Goal: Information Seeking & Learning: Learn about a topic

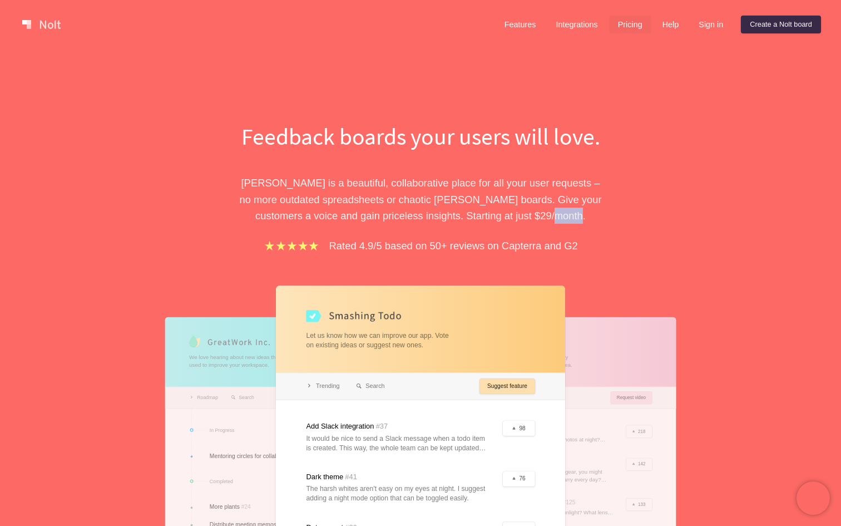
click at [628, 26] on link "Pricing" at bounding box center [630, 25] width 42 height 18
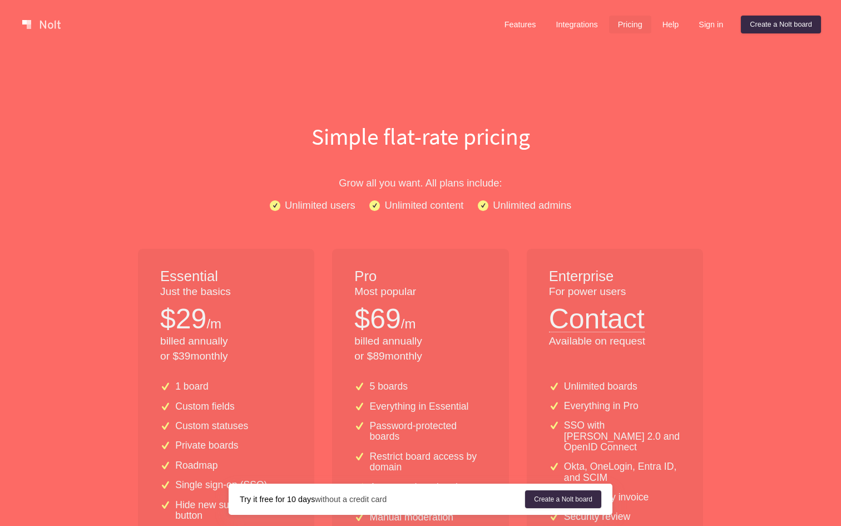
click at [510, 9] on div "Features Integrations Pricing Help Sign in Create a [PERSON_NAME] board Menu" at bounding box center [420, 24] width 841 height 49
click at [516, 18] on link "Features" at bounding box center [521, 25] width 50 height 18
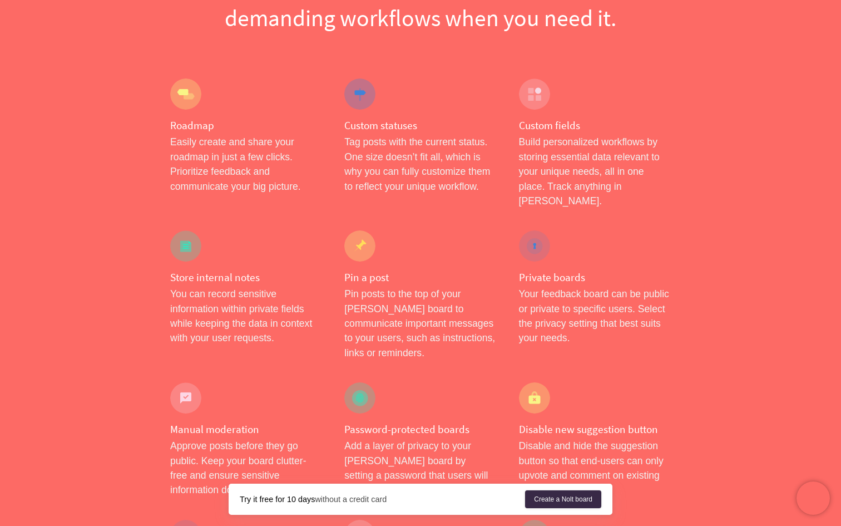
scroll to position [155, 0]
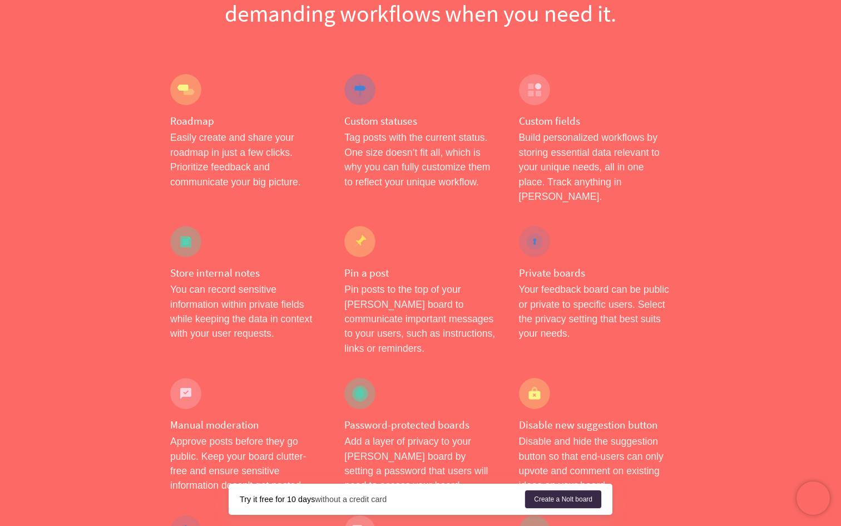
click at [216, 285] on p "You can record sensitive information within private fields while keeping the da…" at bounding box center [246, 311] width 152 height 59
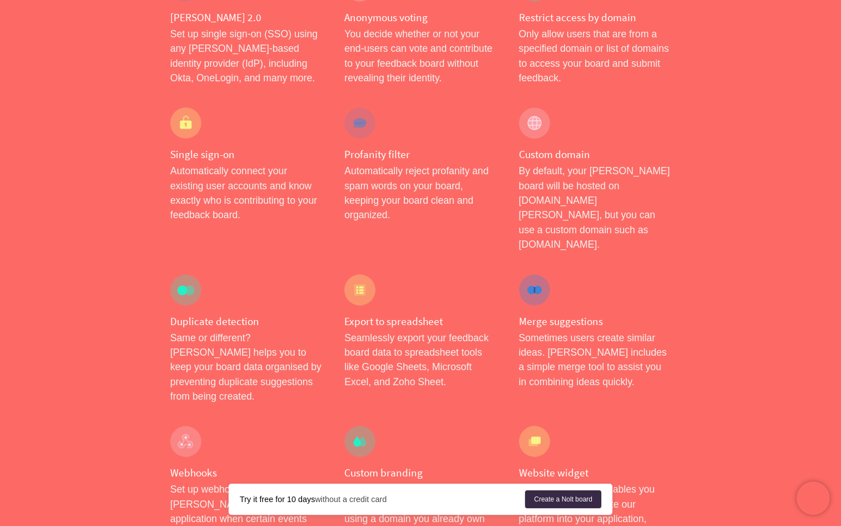
scroll to position [0, 0]
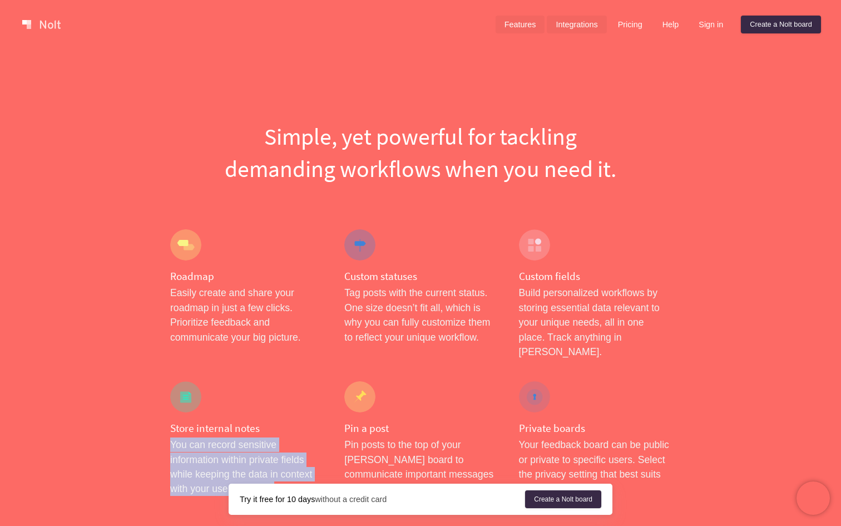
click at [570, 28] on link "Integrations" at bounding box center [577, 25] width 60 height 18
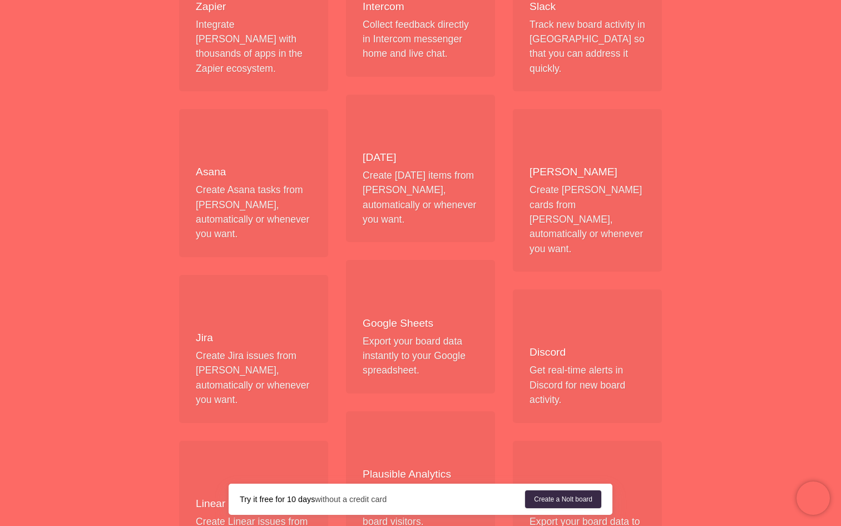
scroll to position [338, 0]
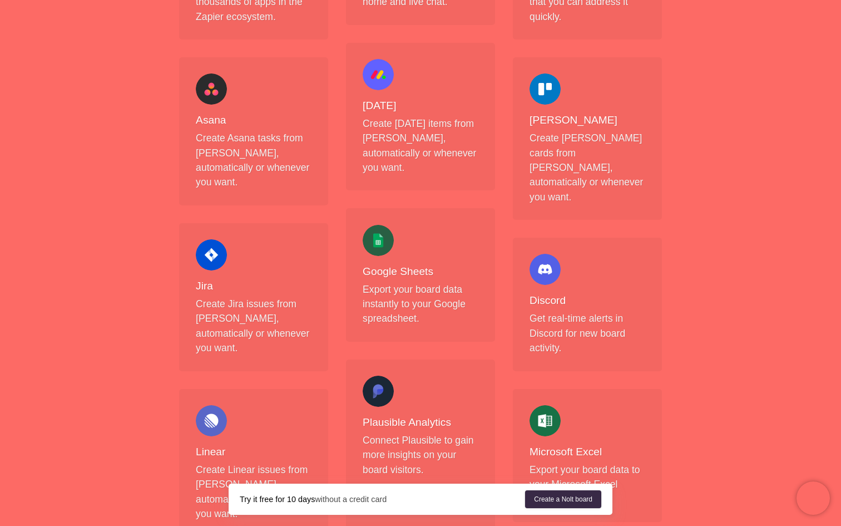
click at [377, 416] on h4 "Plausible Analytics" at bounding box center [421, 423] width 116 height 14
click at [410, 433] on p "Connect Plausible to gain more insights on your board visitors." at bounding box center [421, 455] width 116 height 44
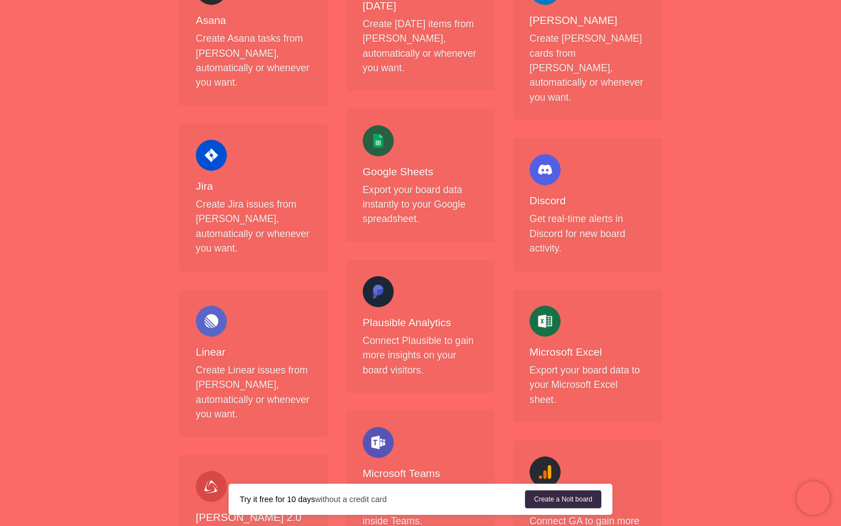
scroll to position [0, 0]
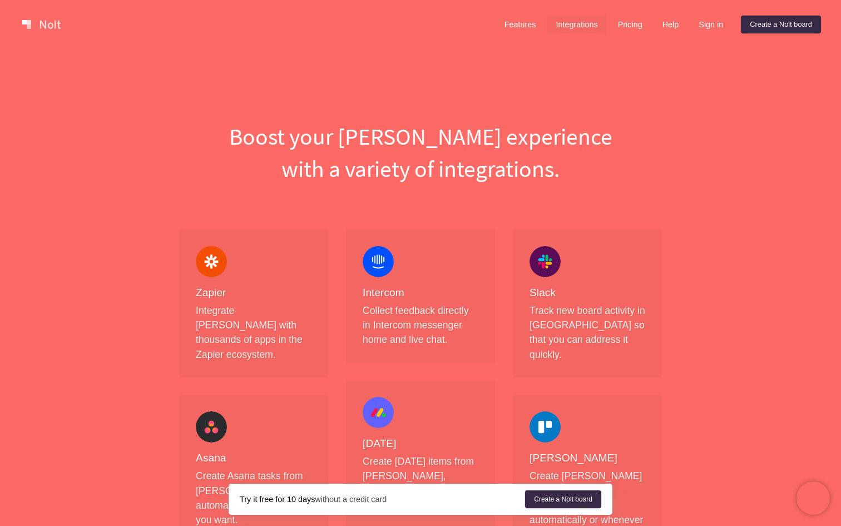
click at [29, 18] on link at bounding box center [41, 25] width 47 height 18
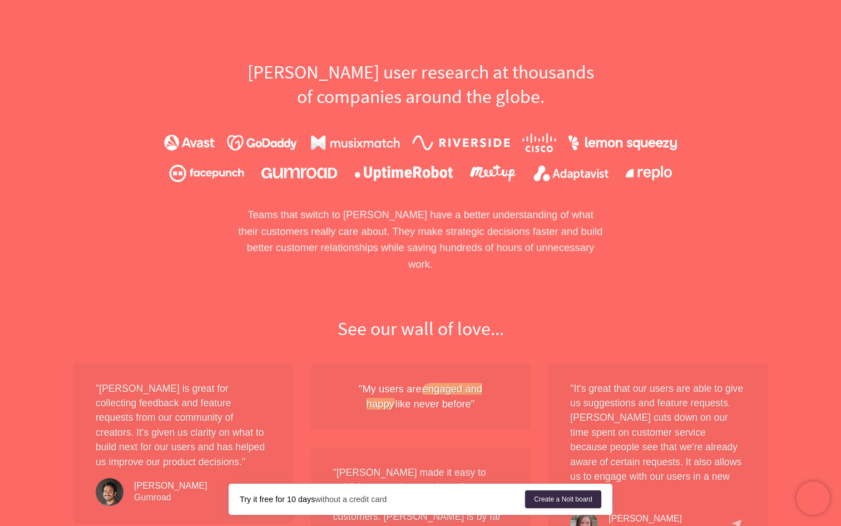
scroll to position [781, 0]
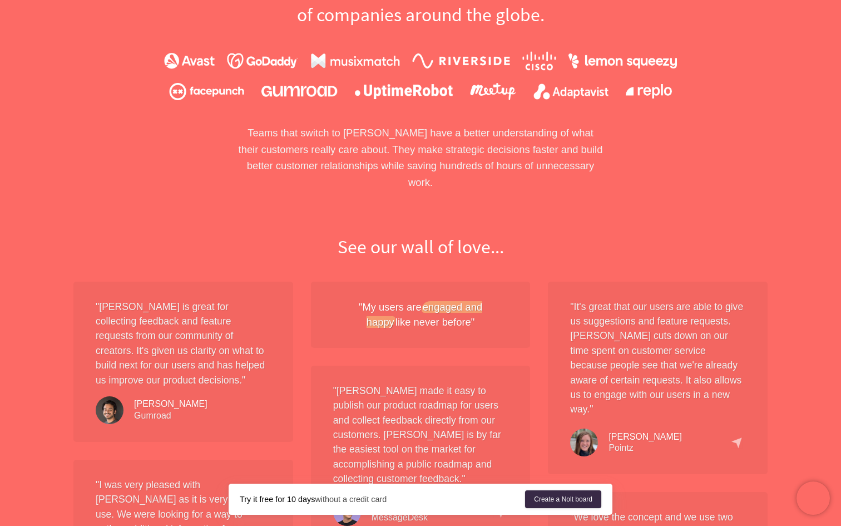
click at [387, 309] on em "engaged and happy" at bounding box center [425, 314] width 116 height 27
click at [387, 311] on em "engaged and happy" at bounding box center [425, 314] width 116 height 27
click at [382, 311] on em "engaged and happy" at bounding box center [425, 314] width 116 height 27
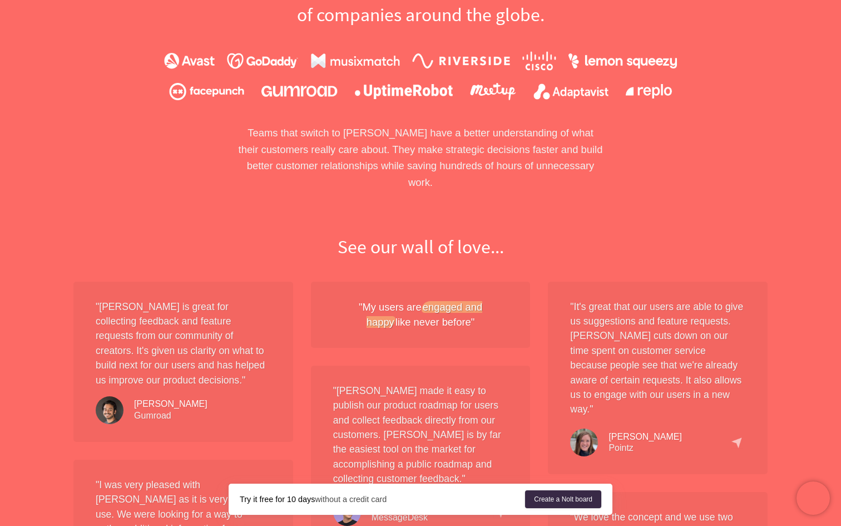
click at [382, 311] on em "engaged and happy" at bounding box center [425, 314] width 116 height 27
click at [368, 299] on div ""My users are engaged and happy like never before"" at bounding box center [420, 314] width 175 height 31
drag, startPoint x: 356, startPoint y: 288, endPoint x: 476, endPoint y: 320, distance: 124.8
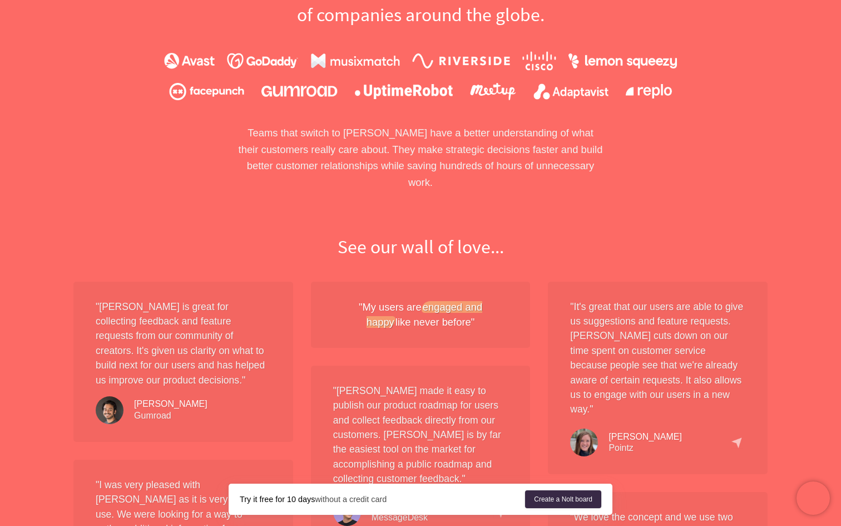
click at [476, 320] on div ""My users are engaged and happy like never before"" at bounding box center [421, 315] width 220 height 66
click at [466, 326] on div ""My users are engaged and happy like never before"" at bounding box center [421, 315] width 220 height 66
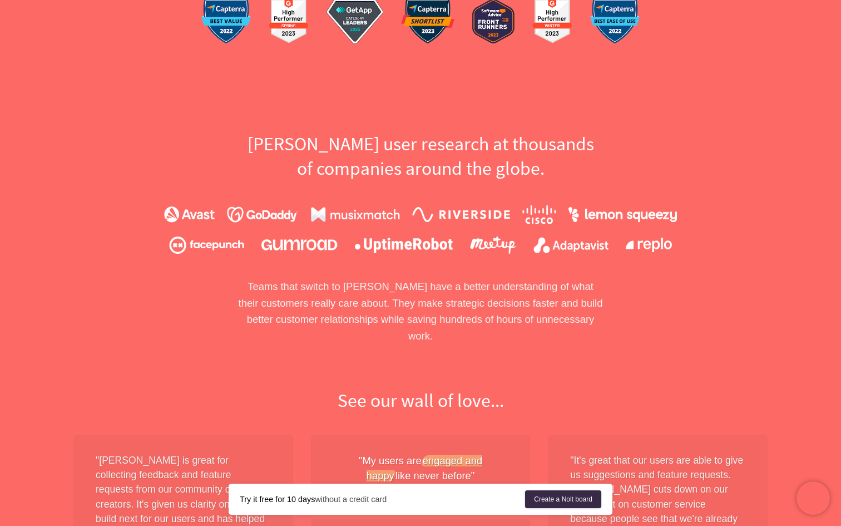
scroll to position [875, 0]
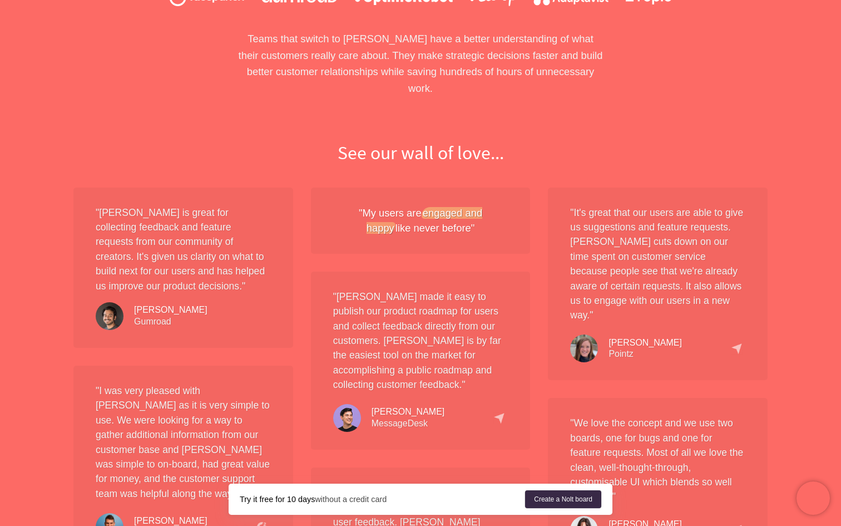
click at [359, 326] on p ""[PERSON_NAME] made it easy to publish our product roadmap for users and collec…" at bounding box center [420, 340] width 175 height 103
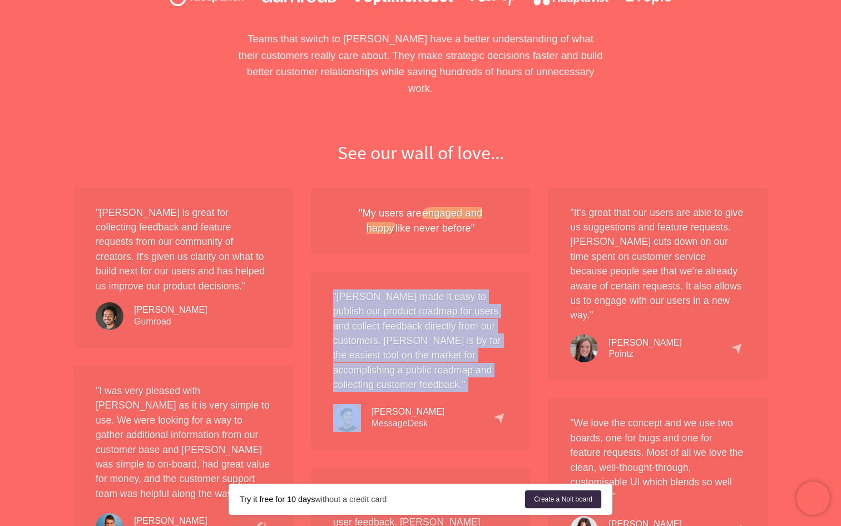
click at [359, 326] on p ""[PERSON_NAME] made it easy to publish our product roadmap for users and collec…" at bounding box center [420, 340] width 175 height 103
click at [358, 333] on p ""[PERSON_NAME] made it easy to publish our product roadmap for users and collec…" at bounding box center [420, 340] width 175 height 103
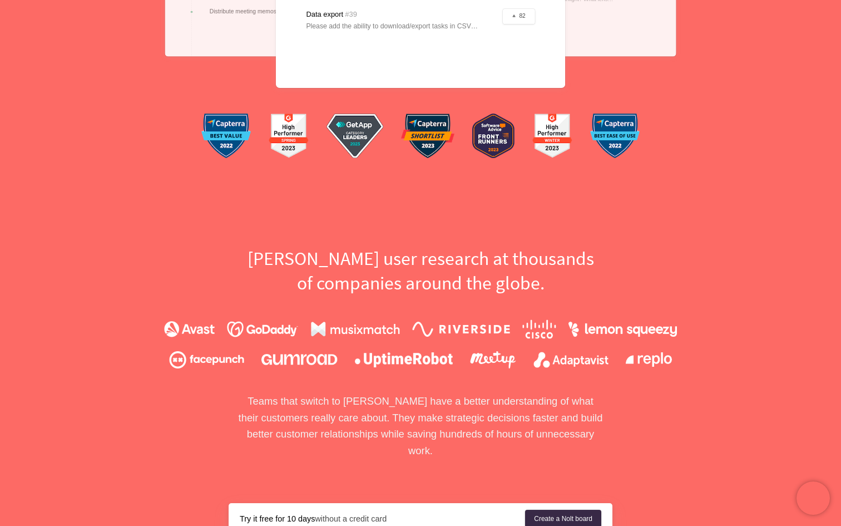
scroll to position [521, 0]
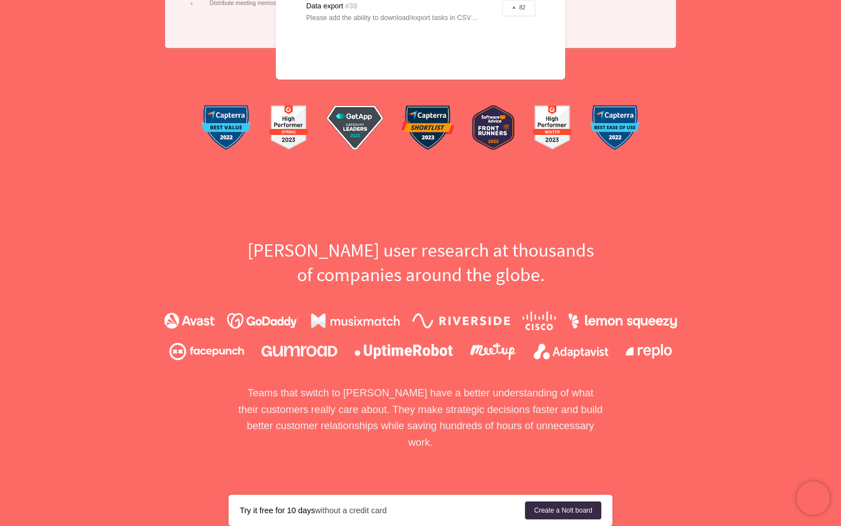
click at [310, 244] on h2 "[PERSON_NAME] user research at thousands of companies around the globe." at bounding box center [421, 262] width 384 height 48
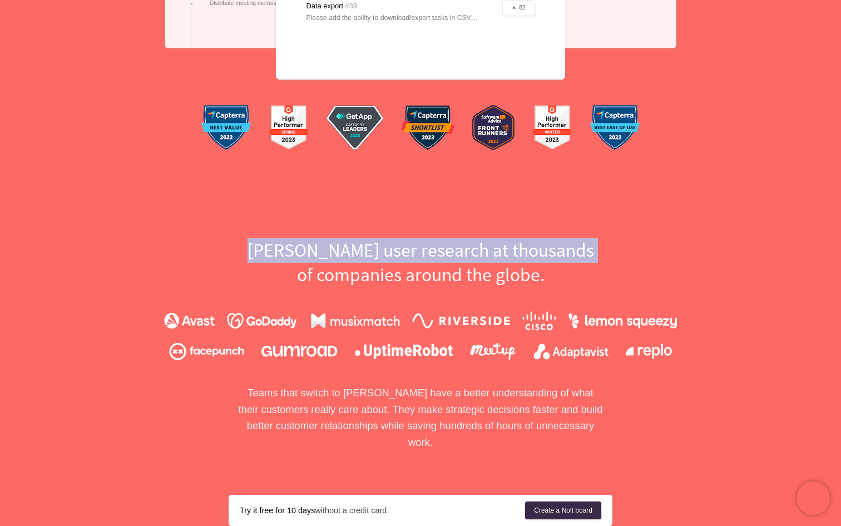
click at [309, 255] on h2 "[PERSON_NAME] user research at thousands of companies around the globe." at bounding box center [421, 262] width 384 height 48
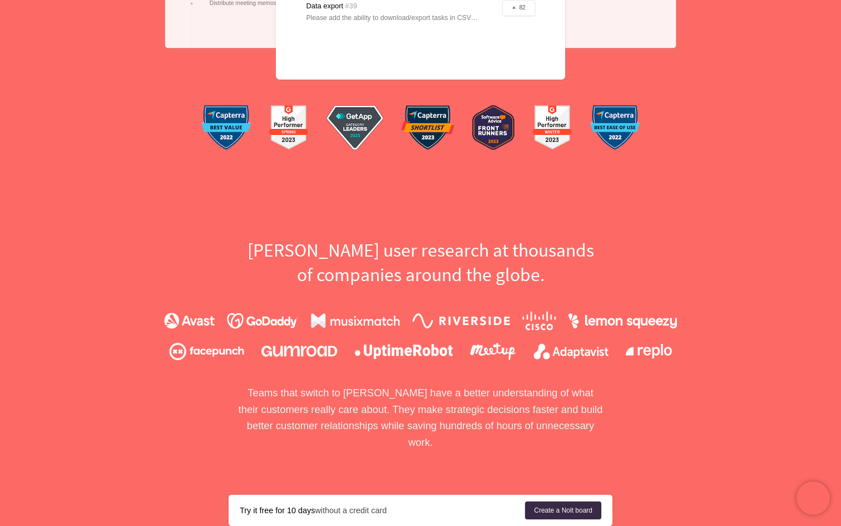
click at [309, 255] on h2 "[PERSON_NAME] user research at thousands of companies around the globe." at bounding box center [421, 262] width 384 height 48
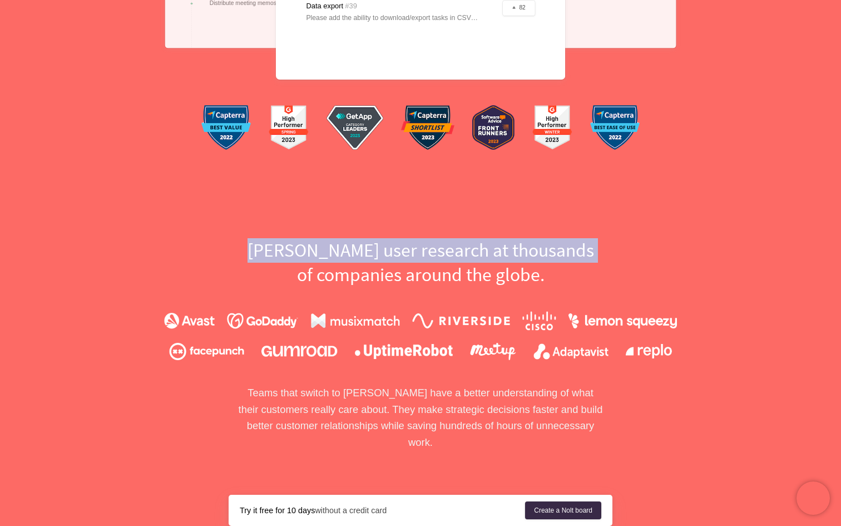
click at [309, 255] on h2 "[PERSON_NAME] user research at thousands of companies around the globe." at bounding box center [421, 262] width 384 height 48
click at [309, 259] on h2 "[PERSON_NAME] user research at thousands of companies around the globe." at bounding box center [421, 262] width 384 height 48
drag, startPoint x: 261, startPoint y: 255, endPoint x: 554, endPoint y: 271, distance: 293.7
click at [554, 271] on h2 "[PERSON_NAME] user research at thousands of companies around the globe." at bounding box center [421, 262] width 384 height 48
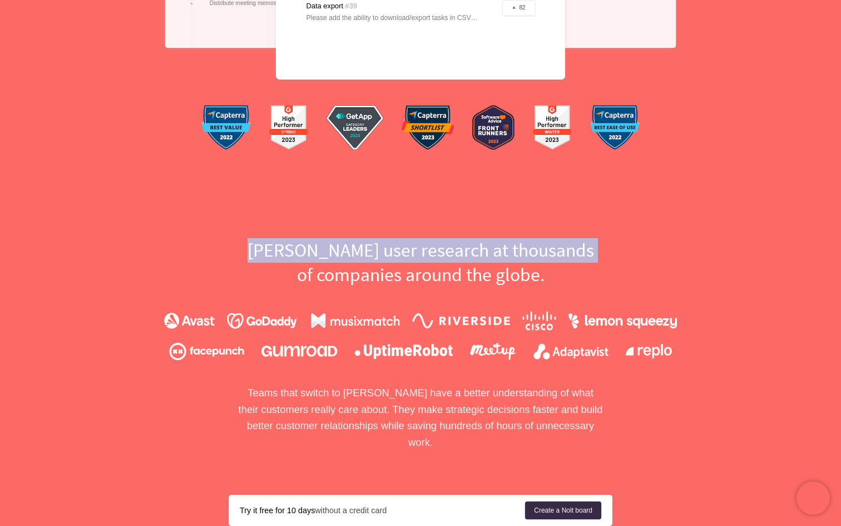
drag, startPoint x: 562, startPoint y: 274, endPoint x: 75, endPoint y: 233, distance: 489.2
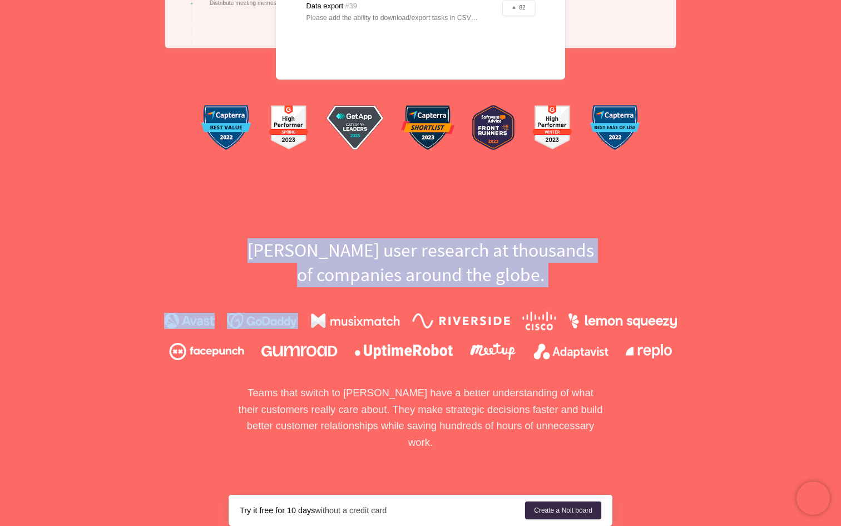
drag, startPoint x: 104, startPoint y: 234, endPoint x: 400, endPoint y: 297, distance: 302.6
click at [400, 297] on div "[PERSON_NAME] user research at thousands of companies around the globe. Teams t…" at bounding box center [421, 344] width 712 height 212
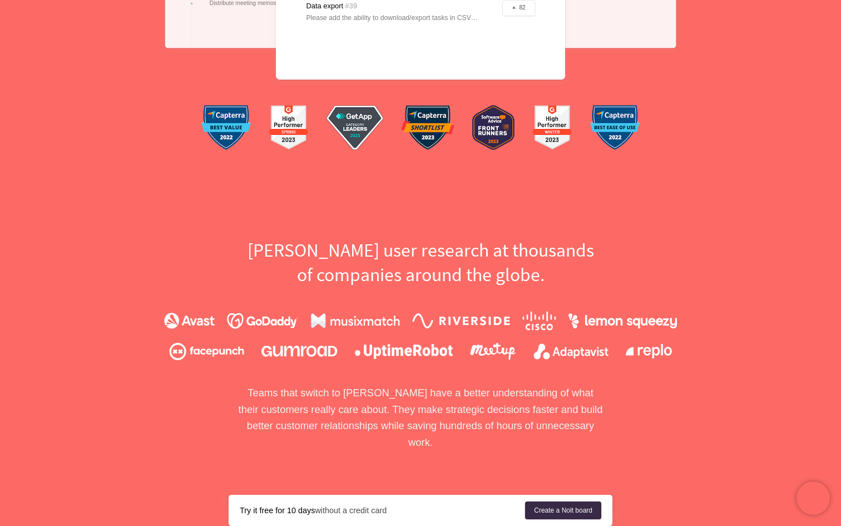
click at [529, 287] on div "[PERSON_NAME] user research at thousands of companies around the globe. Teams t…" at bounding box center [421, 344] width 712 height 212
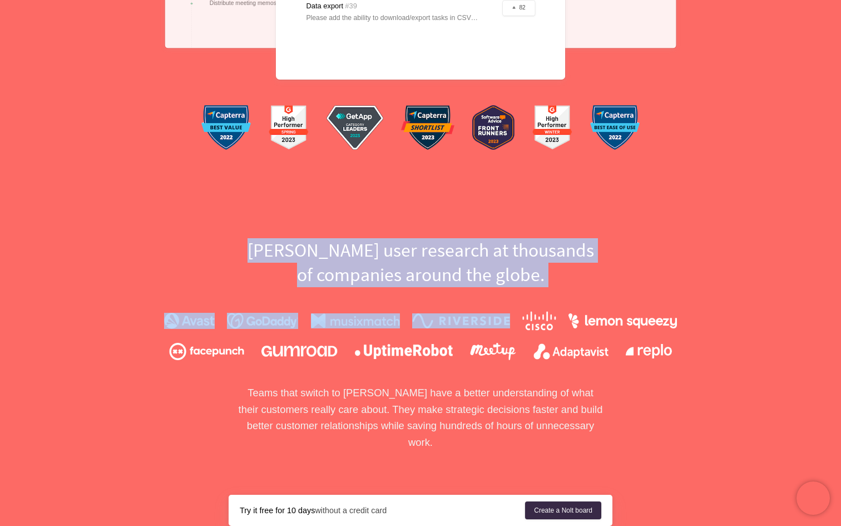
drag, startPoint x: 553, startPoint y: 287, endPoint x: 229, endPoint y: 238, distance: 327.1
drag, startPoint x: 234, startPoint y: 235, endPoint x: 331, endPoint y: 357, distance: 155.6
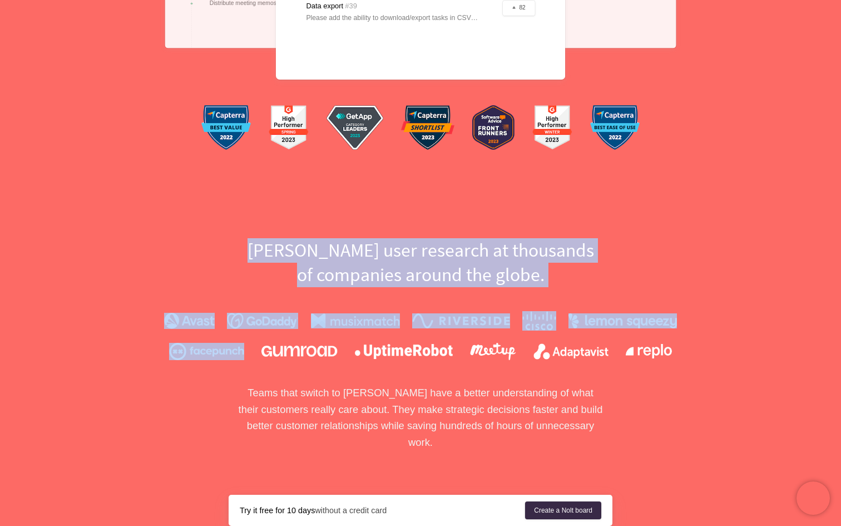
click at [331, 357] on div at bounding box center [420, 351] width 513 height 17
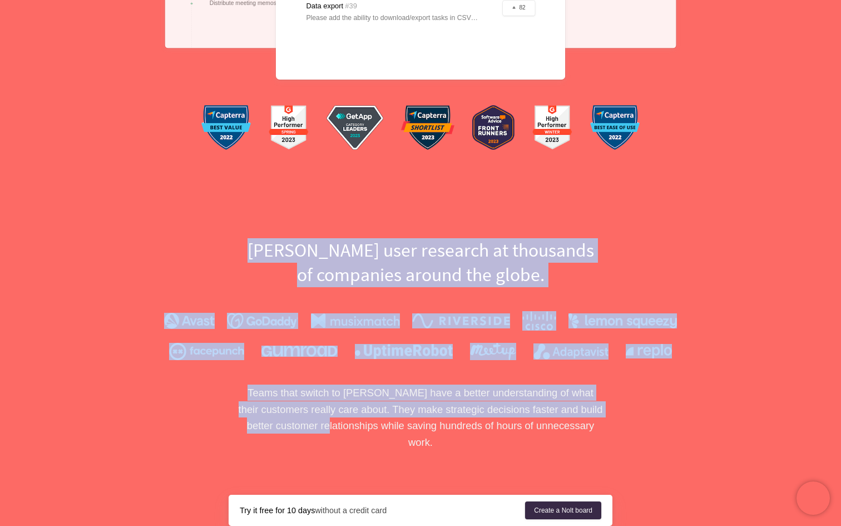
drag, startPoint x: 196, startPoint y: 224, endPoint x: 334, endPoint y: 408, distance: 230.0
click at [334, 408] on p "Teams that switch to [PERSON_NAME] have a better understanding of what their cu…" at bounding box center [421, 418] width 384 height 66
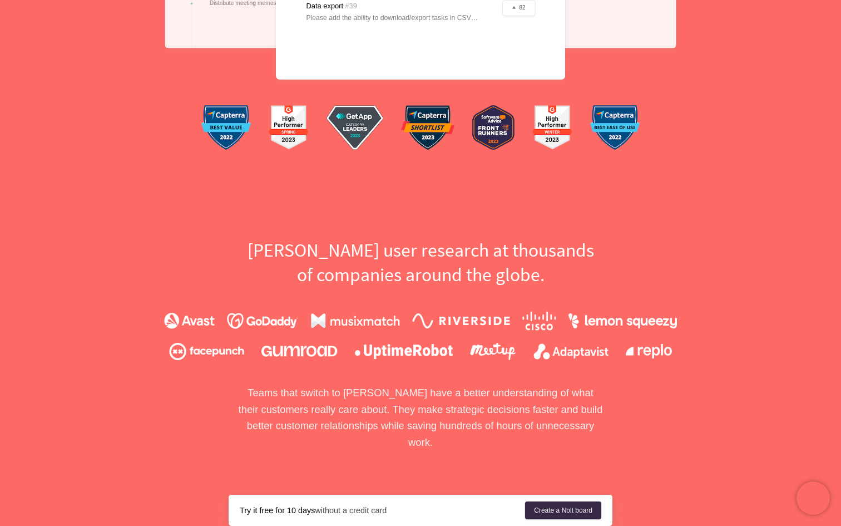
click at [334, 408] on p "Teams that switch to [PERSON_NAME] have a better understanding of what their cu…" at bounding box center [421, 418] width 384 height 66
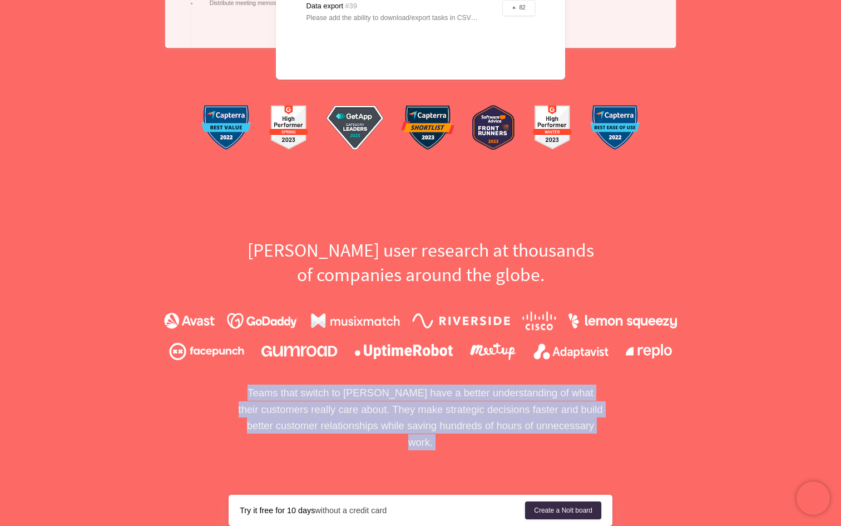
click at [334, 408] on p "Teams that switch to [PERSON_NAME] have a better understanding of what their cu…" at bounding box center [421, 418] width 384 height 66
click at [350, 407] on p "Teams that switch to [PERSON_NAME] have a better understanding of what their cu…" at bounding box center [421, 418] width 384 height 66
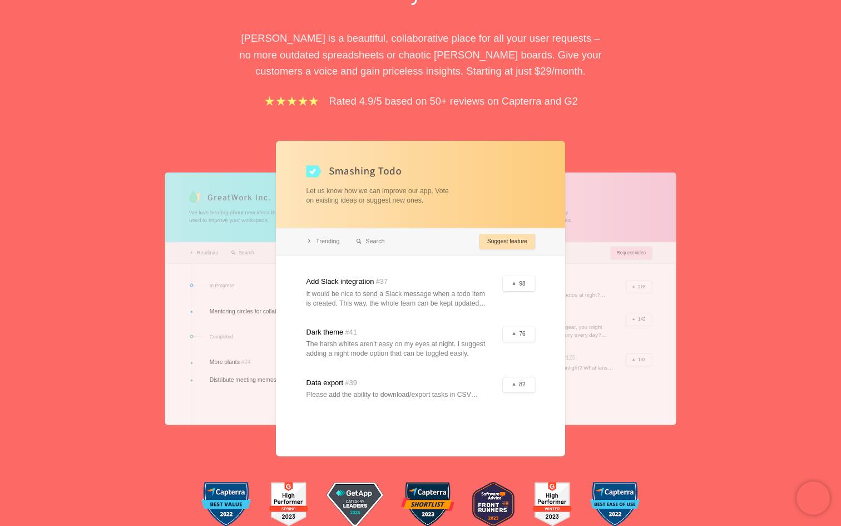
scroll to position [0, 0]
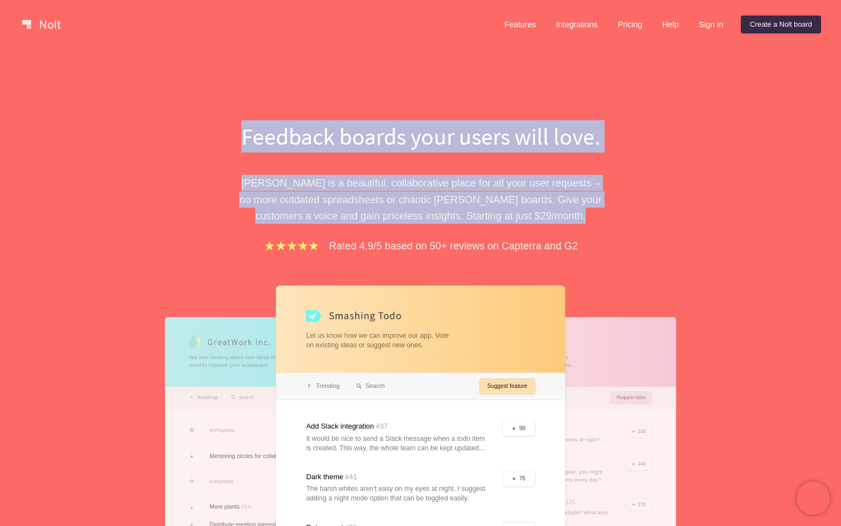
drag, startPoint x: 239, startPoint y: 125, endPoint x: 570, endPoint y: 217, distance: 344.3
click at [570, 217] on div "Feedback boards your users will love. [PERSON_NAME] is a beautiful, collaborati…" at bounding box center [421, 397] width 384 height 554
click at [570, 217] on p "[PERSON_NAME] is a beautiful, collaborative place for all your user requests – …" at bounding box center [421, 199] width 384 height 49
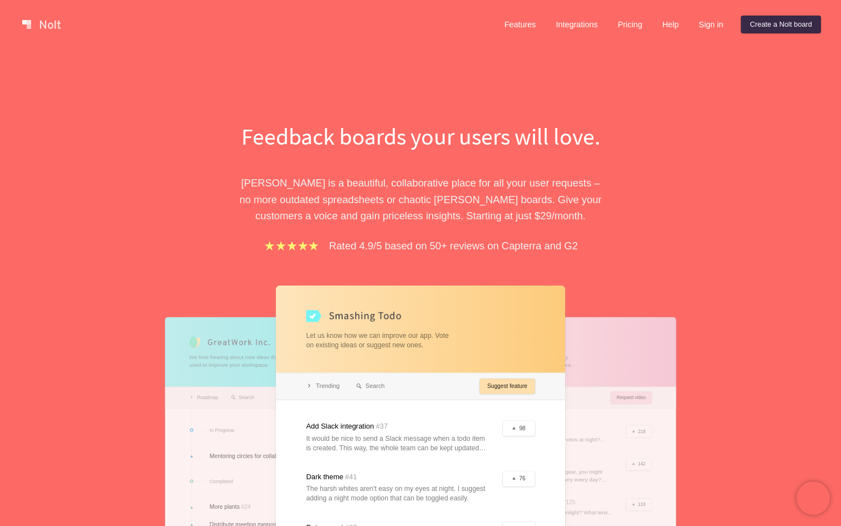
click at [540, 196] on p "[PERSON_NAME] is a beautiful, collaborative place for all your user requests – …" at bounding box center [421, 199] width 384 height 49
click at [542, 196] on p "[PERSON_NAME] is a beautiful, collaborative place for all your user requests – …" at bounding box center [421, 199] width 384 height 49
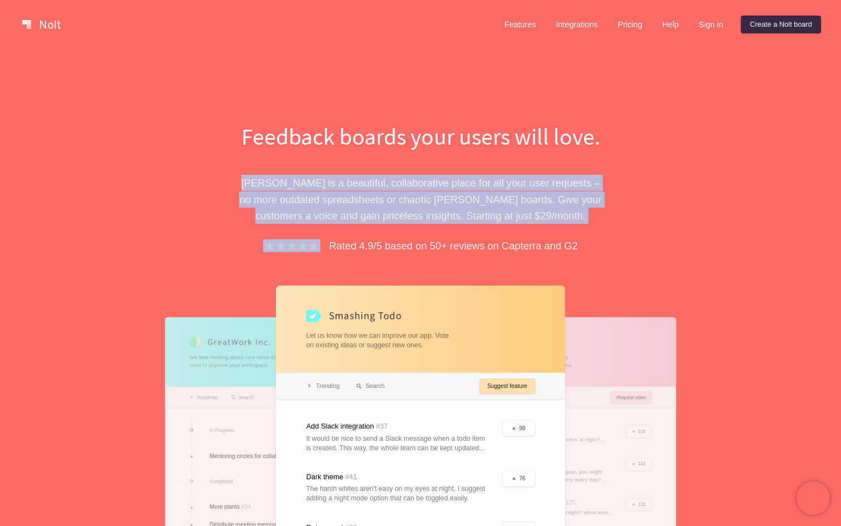
click at [542, 196] on p "[PERSON_NAME] is a beautiful, collaborative place for all your user requests – …" at bounding box center [421, 199] width 384 height 49
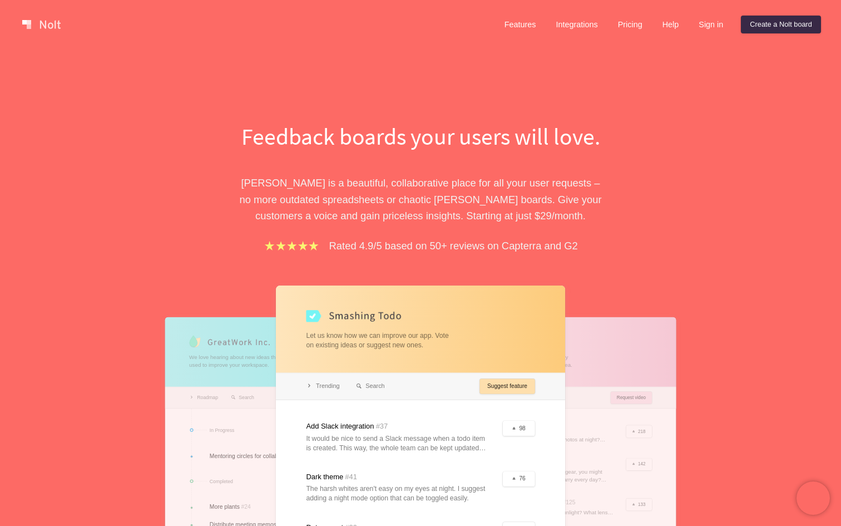
click at [573, 242] on p "Rated 4.9/5 based on 50+ reviews on Capterra and G2" at bounding box center [453, 246] width 249 height 16
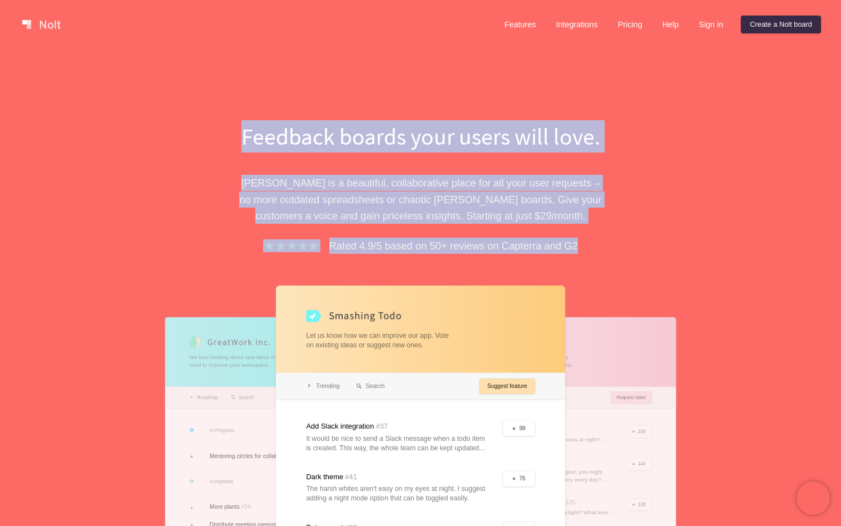
drag, startPoint x: 593, startPoint y: 248, endPoint x: 294, endPoint y: 79, distance: 342.9
click at [294, 80] on div "Feedback boards your users will love. [PERSON_NAME] is a beautiful, collaborati…" at bounding box center [420, 368] width 841 height 639
click at [294, 79] on div "Feedback boards your users will love. [PERSON_NAME] is a beautiful, collaborati…" at bounding box center [420, 368] width 841 height 639
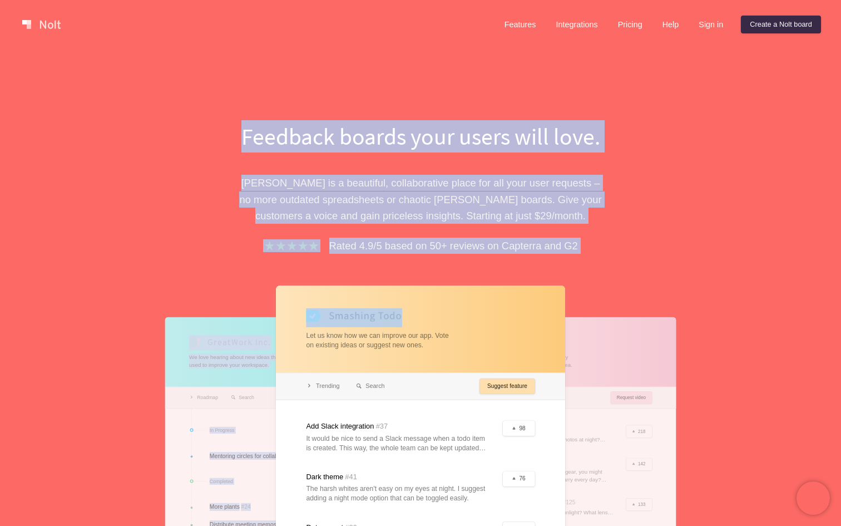
drag, startPoint x: 294, startPoint y: 80, endPoint x: 781, endPoint y: 312, distance: 539.1
click at [780, 313] on div "Feedback boards your users will love. [PERSON_NAME] is a beautiful, collaborati…" at bounding box center [420, 368] width 841 height 639
click at [781, 312] on div "Feedback boards your users will love. [PERSON_NAME] is a beautiful, collaborati…" at bounding box center [420, 368] width 841 height 639
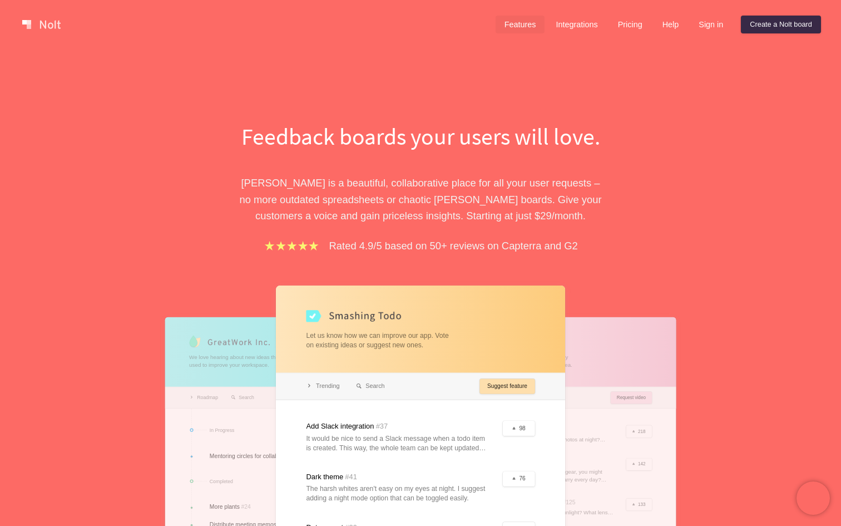
click at [518, 24] on link "Features" at bounding box center [521, 25] width 50 height 18
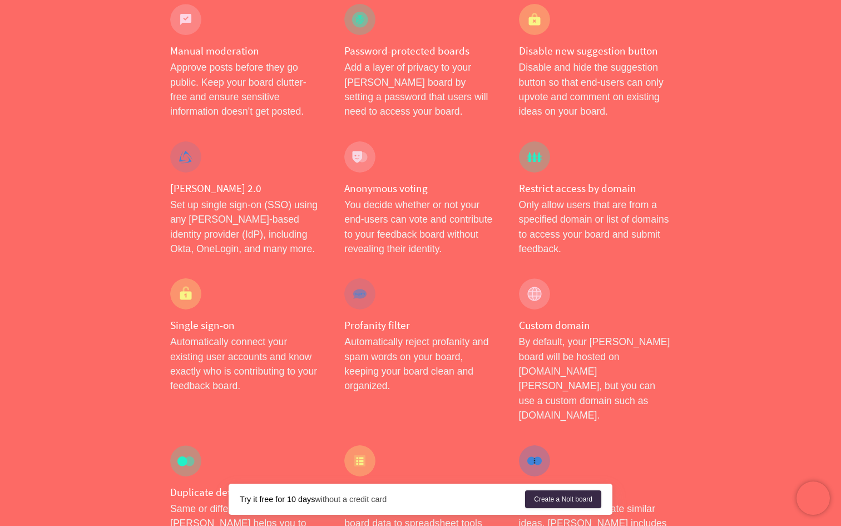
scroll to position [815, 0]
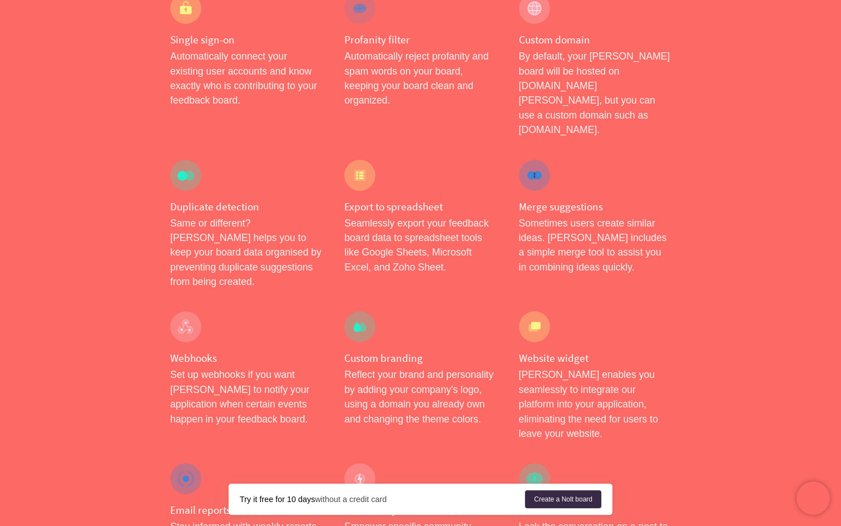
click at [229, 367] on p "Set up webhooks if you want [PERSON_NAME] to notify your application when certa…" at bounding box center [246, 396] width 152 height 59
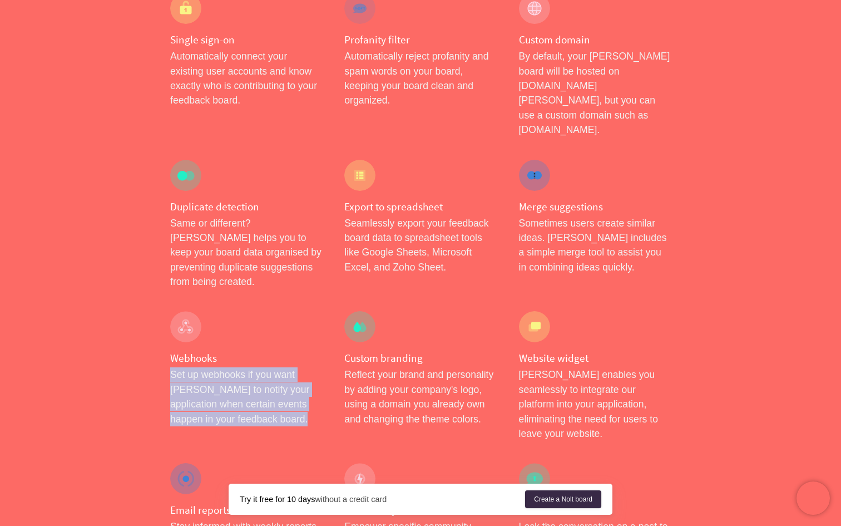
click at [229, 367] on p "Set up webhooks if you want [PERSON_NAME] to notify your application when certa…" at bounding box center [246, 396] width 152 height 59
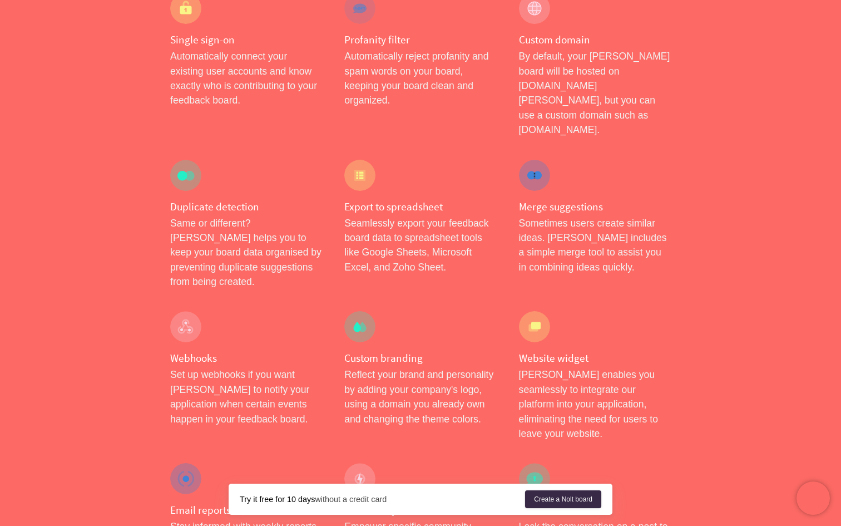
click at [245, 367] on p "Set up webhooks if you want [PERSON_NAME] to notify your application when certa…" at bounding box center [246, 396] width 152 height 59
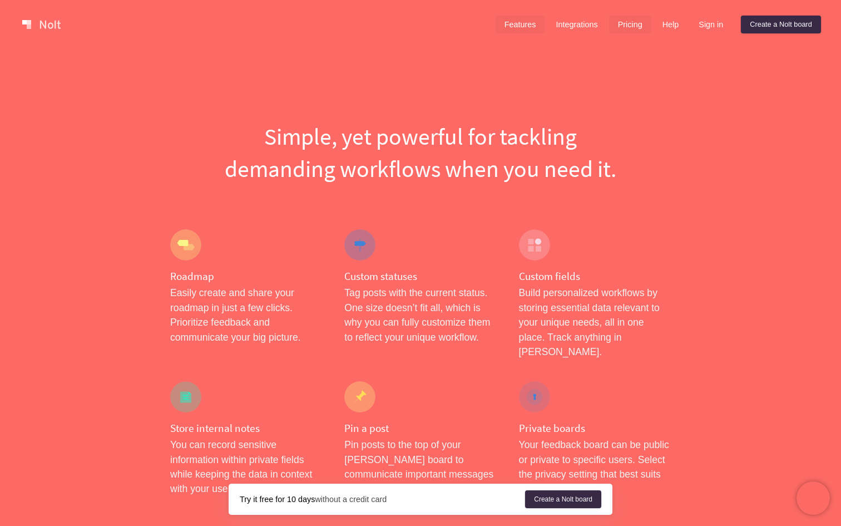
click at [627, 21] on link "Pricing" at bounding box center [630, 25] width 42 height 18
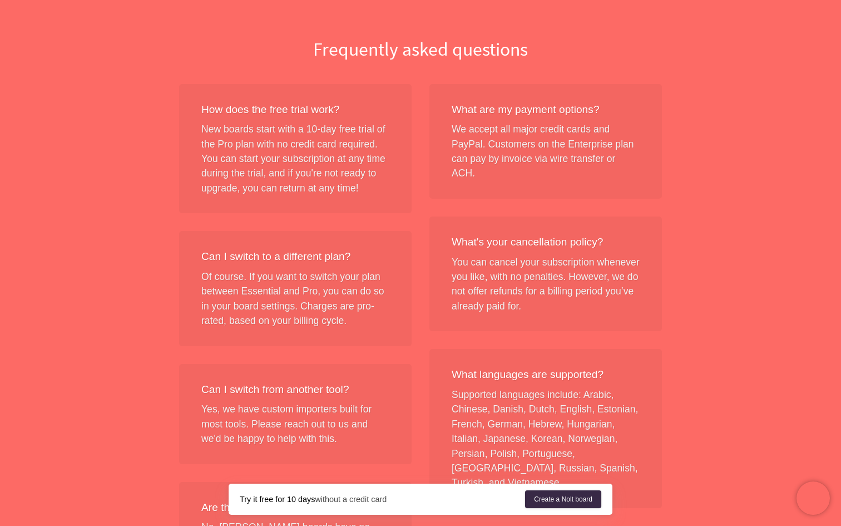
scroll to position [836, 0]
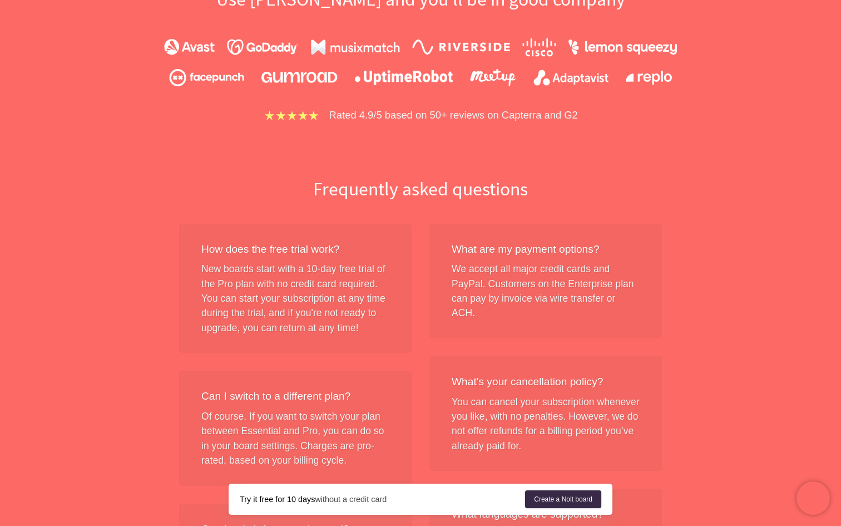
click at [252, 327] on div "How does the free trial work? New boards start with a 10-day free trial of the …" at bounding box center [295, 289] width 233 height 130
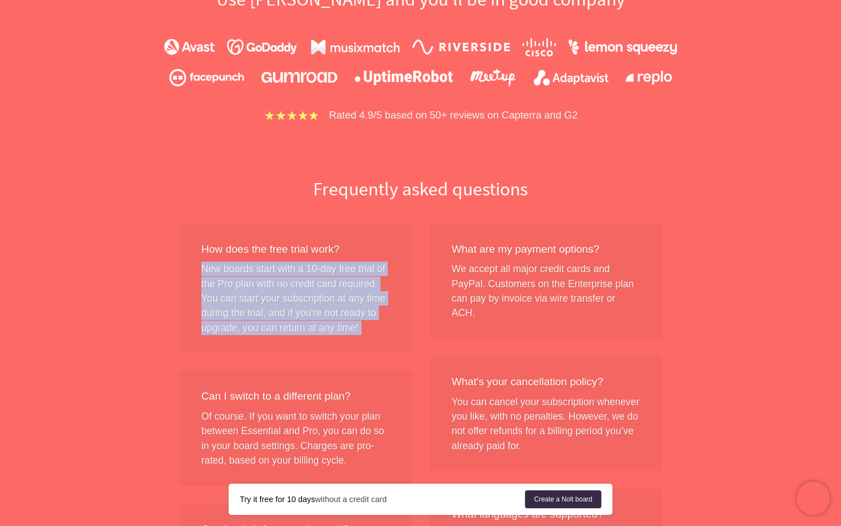
click at [252, 327] on div "How does the free trial work? New boards start with a 10-day free trial of the …" at bounding box center [295, 289] width 233 height 130
click at [346, 293] on div "How does the free trial work? New boards start with a 10-day free trial of the …" at bounding box center [295, 289] width 233 height 130
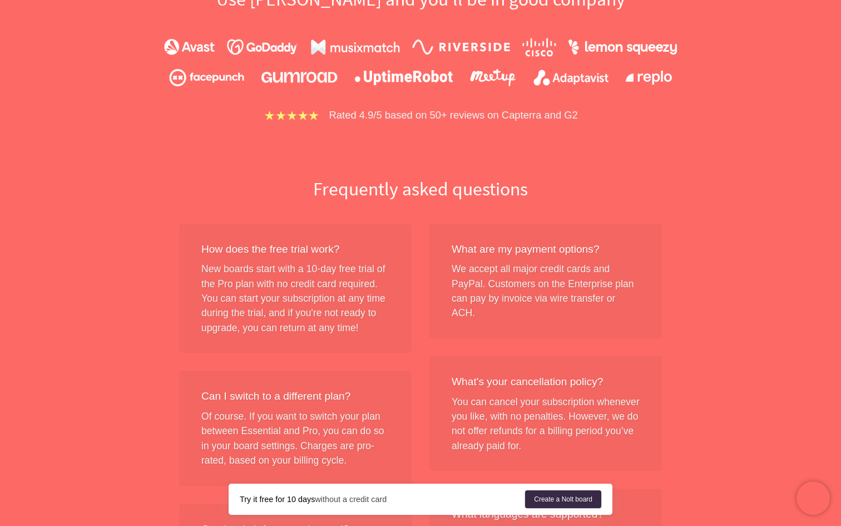
click at [346, 293] on div "How does the free trial work? New boards start with a 10-day free trial of the …" at bounding box center [295, 289] width 233 height 130
click at [500, 298] on div "What are my payment options? We accept all major credit cards and PayPal. Custo…" at bounding box center [546, 281] width 233 height 115
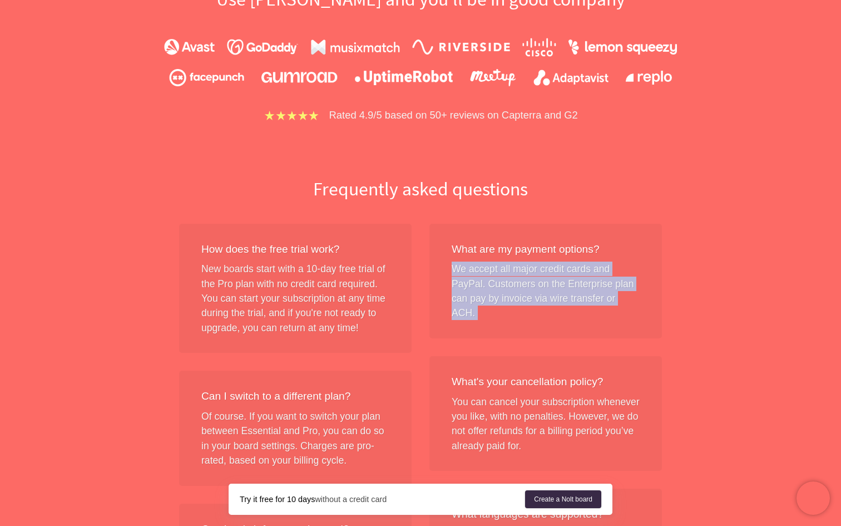
click at [500, 298] on div "What are my payment options? We accept all major credit cards and PayPal. Custo…" at bounding box center [546, 281] width 233 height 115
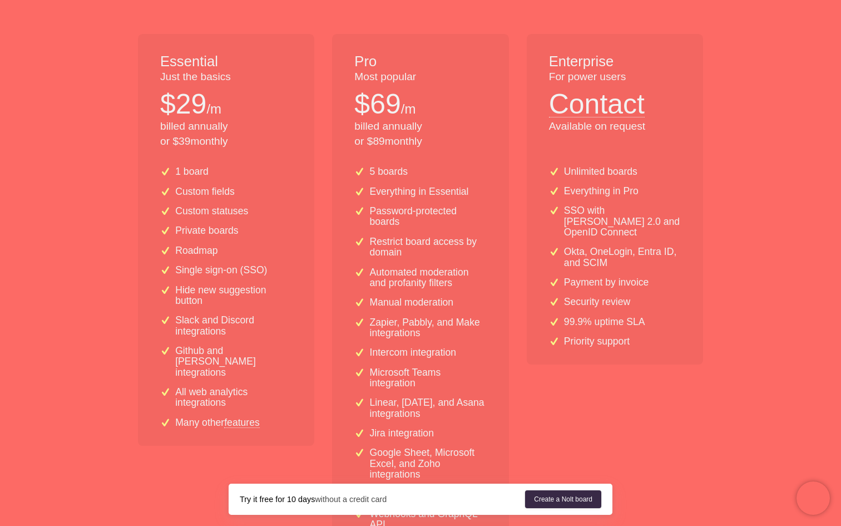
scroll to position [139, 0]
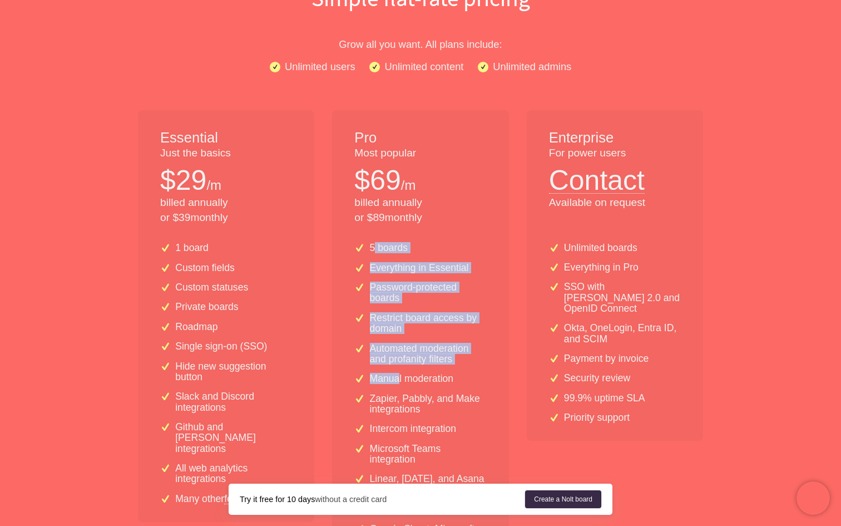
drag, startPoint x: 375, startPoint y: 243, endPoint x: 398, endPoint y: 375, distance: 133.9
click at [398, 375] on div "5 boards Everything in Essential Password-protected boards Restrict board acces…" at bounding box center [420, 429] width 176 height 390
click at [398, 375] on p "Manual moderation" at bounding box center [412, 378] width 84 height 11
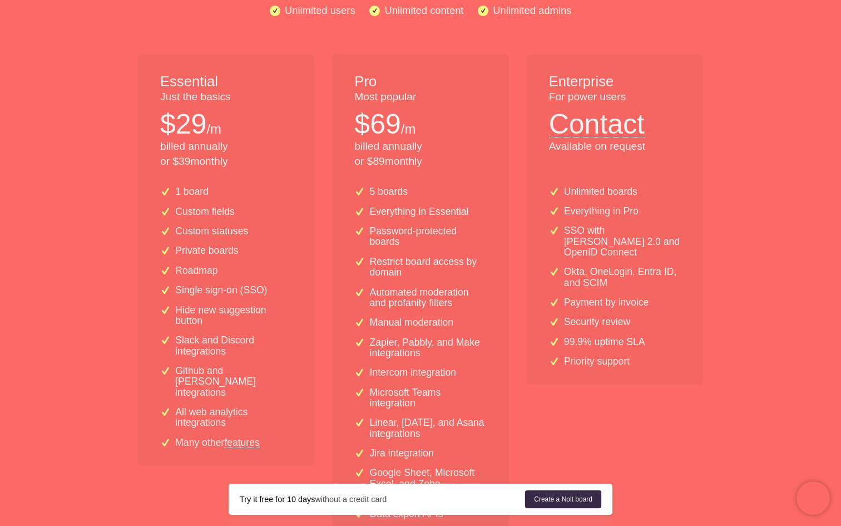
scroll to position [0, 0]
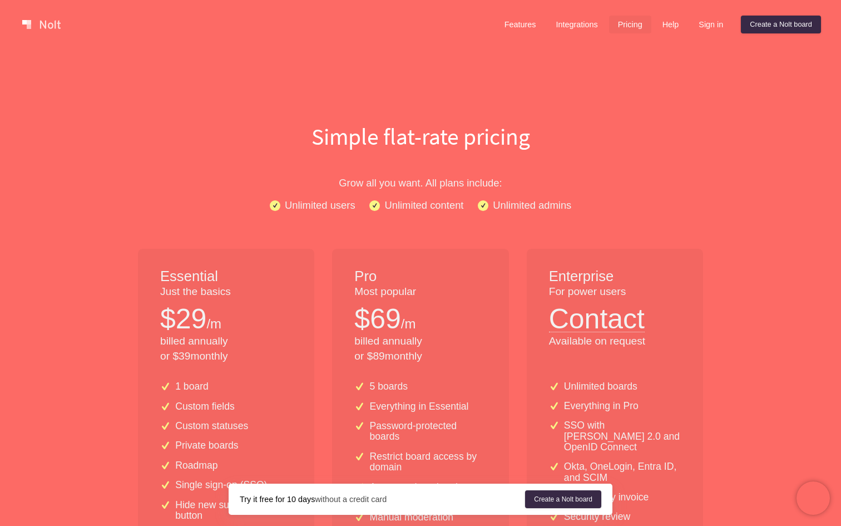
click at [418, 207] on p "Unlimited content" at bounding box center [424, 205] width 79 height 16
click at [436, 207] on p "Unlimited content" at bounding box center [424, 205] width 79 height 16
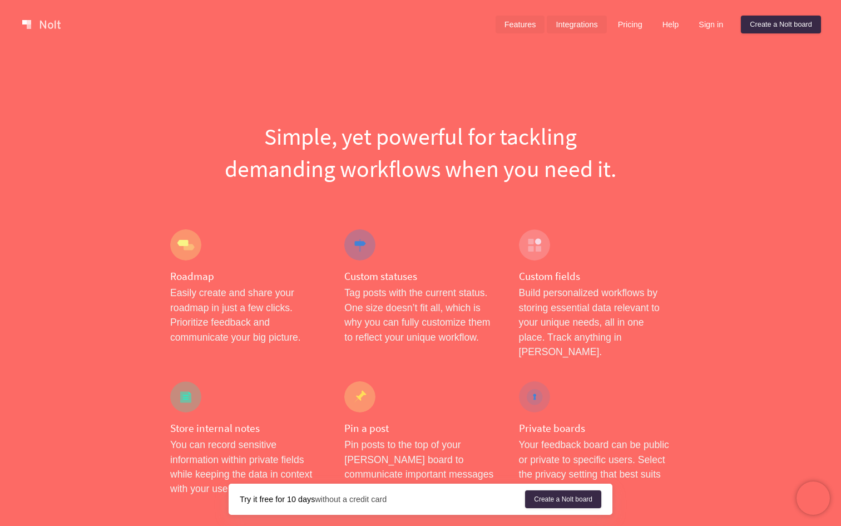
click at [578, 28] on link "Integrations" at bounding box center [577, 25] width 60 height 18
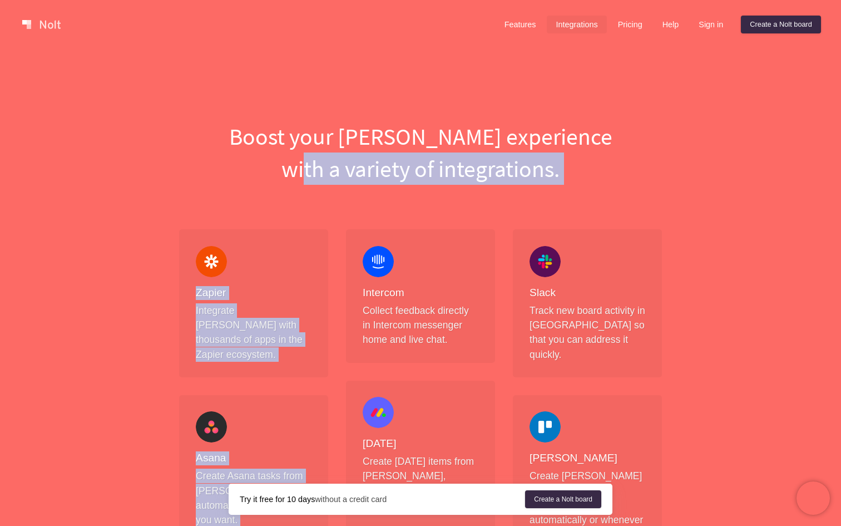
drag, startPoint x: 214, startPoint y: 157, endPoint x: 400, endPoint y: 263, distance: 213.8
click at [400, 263] on div "Intercom Collect feedback directly in Intercom messenger home and live chat." at bounding box center [421, 296] width 116 height 101
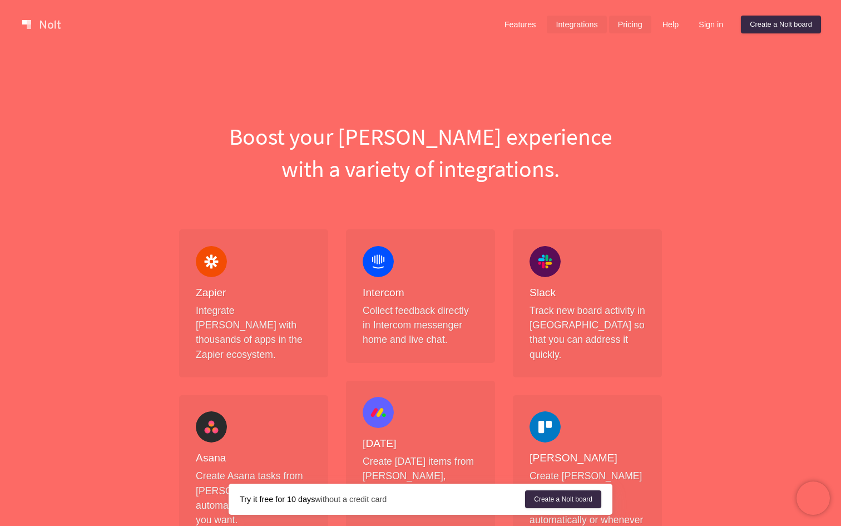
click at [624, 31] on link "Pricing" at bounding box center [630, 25] width 42 height 18
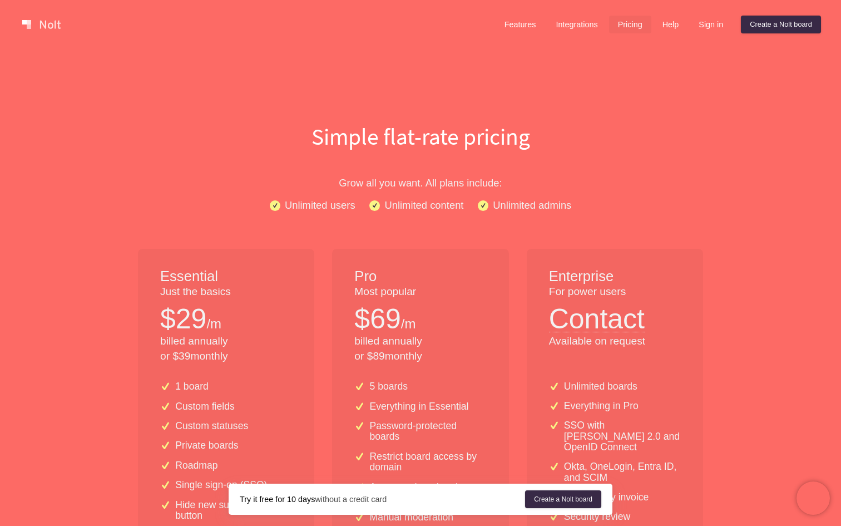
click at [43, 28] on link at bounding box center [41, 25] width 47 height 18
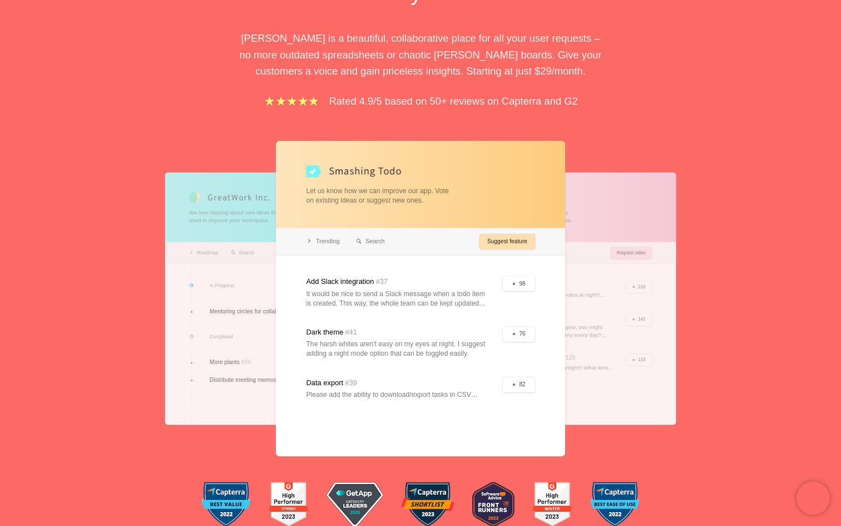
scroll to position [65, 0]
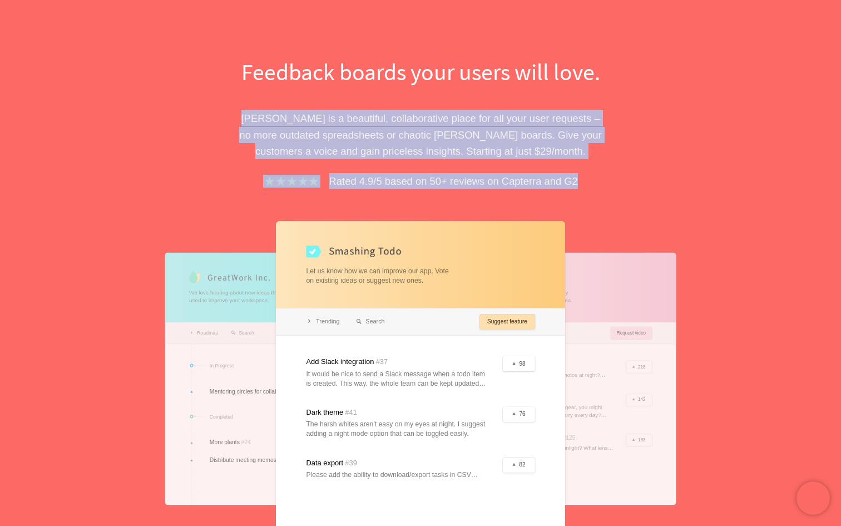
drag, startPoint x: 226, startPoint y: 92, endPoint x: 615, endPoint y: 181, distance: 399.2
click at [615, 181] on div "Feedback boards your users will love. [PERSON_NAME] is a beautiful, collaborati…" at bounding box center [420, 333] width 501 height 554
click at [615, 180] on div "Feedback boards your users will love. [PERSON_NAME] is a beautiful, collaborati…" at bounding box center [420, 333] width 501 height 554
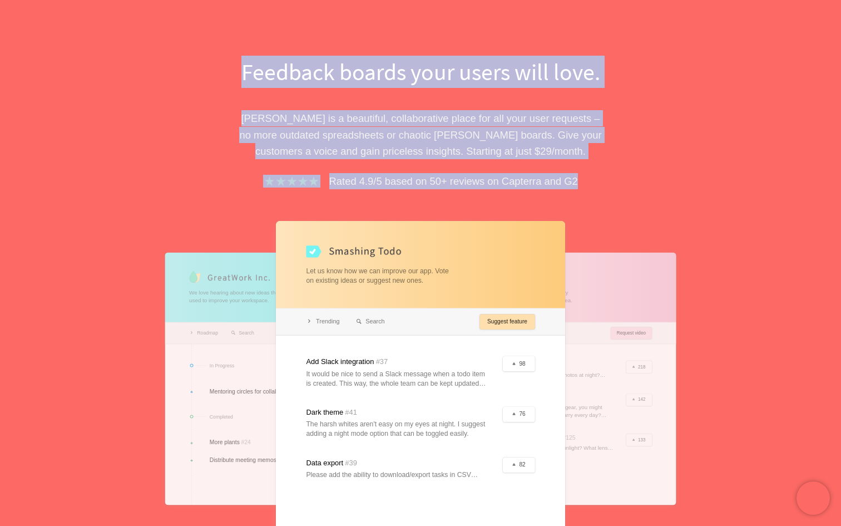
drag, startPoint x: 615, startPoint y: 181, endPoint x: 272, endPoint y: 37, distance: 372.6
click at [272, 37] on div "Feedback boards your users will love. [PERSON_NAME] is a beautiful, collaborati…" at bounding box center [420, 303] width 841 height 639
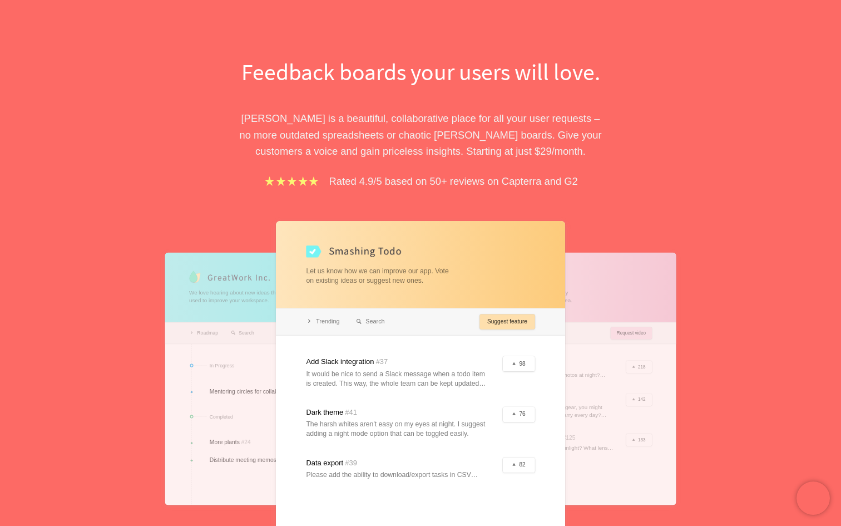
scroll to position [0, 0]
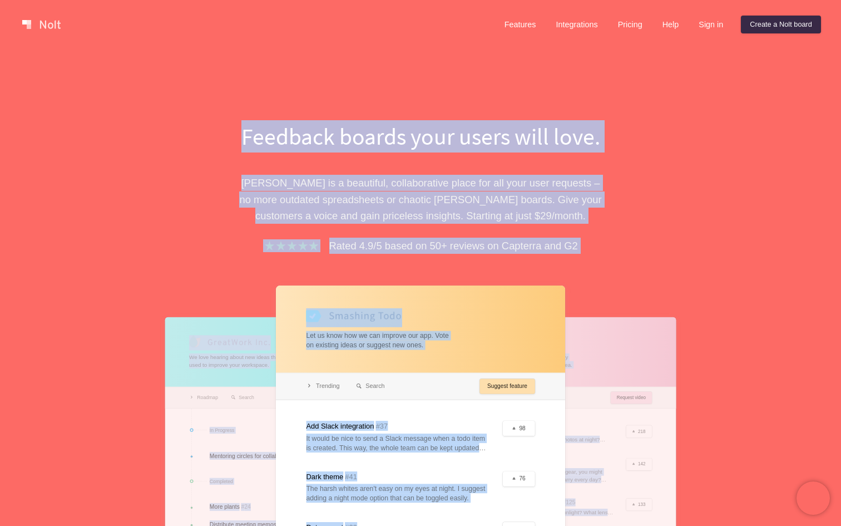
drag, startPoint x: 161, startPoint y: 143, endPoint x: 672, endPoint y: 372, distance: 559.2
click at [672, 372] on div "Feedback boards your users will love. [PERSON_NAME] is a beautiful, collaborati…" at bounding box center [420, 368] width 841 height 639
click at [628, 243] on div "Feedback boards your users will love. [PERSON_NAME] is a beautiful, collaborati…" at bounding box center [420, 397] width 501 height 554
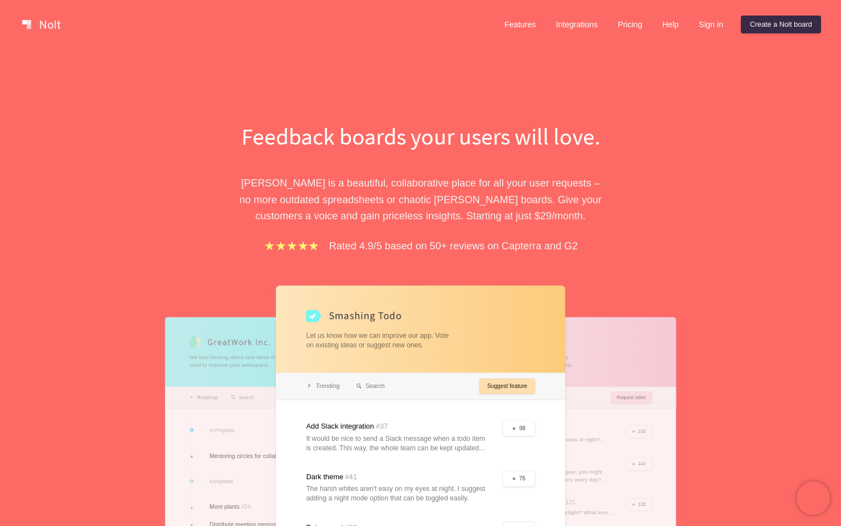
click at [372, 383] on div at bounding box center [420, 443] width 289 height 316
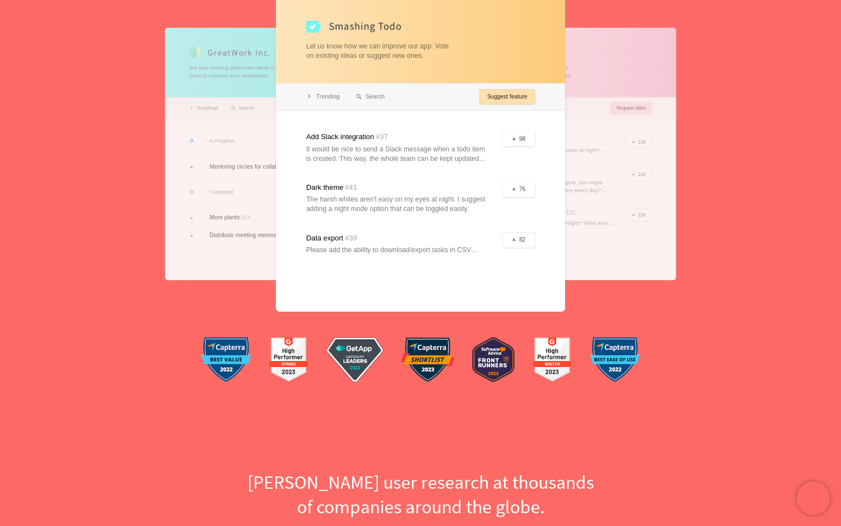
scroll to position [312, 0]
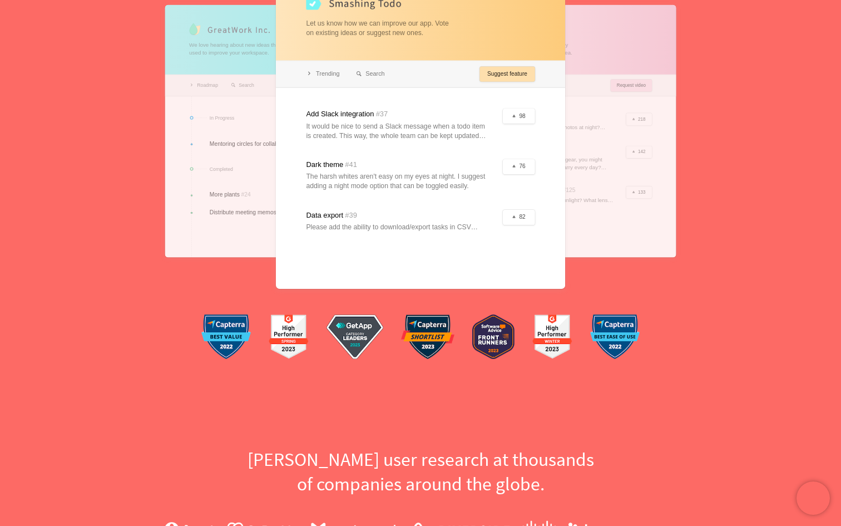
drag, startPoint x: 351, startPoint y: 352, endPoint x: 442, endPoint y: 332, distance: 93.3
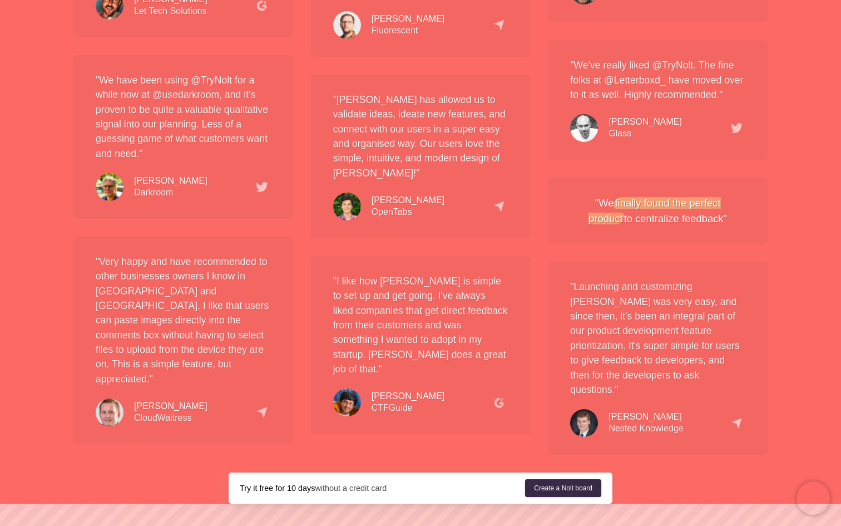
scroll to position [2079, 0]
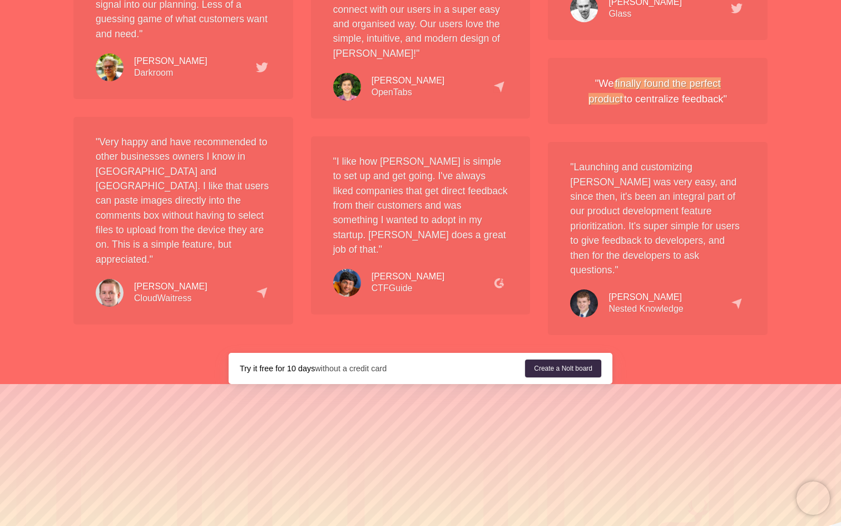
click at [291, 364] on strong "Try it free for 10 days" at bounding box center [277, 368] width 75 height 9
click at [289, 364] on strong "Try it free for 10 days" at bounding box center [277, 368] width 75 height 9
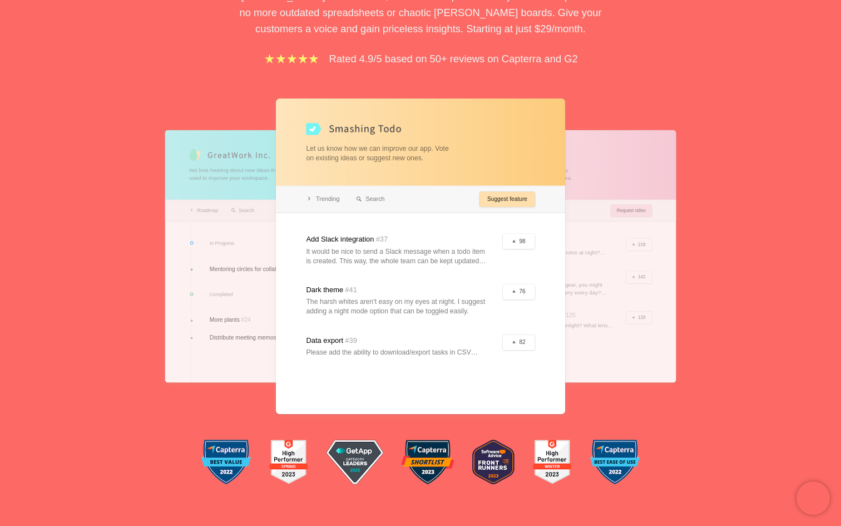
scroll to position [105, 0]
